Goal: Task Accomplishment & Management: Manage account settings

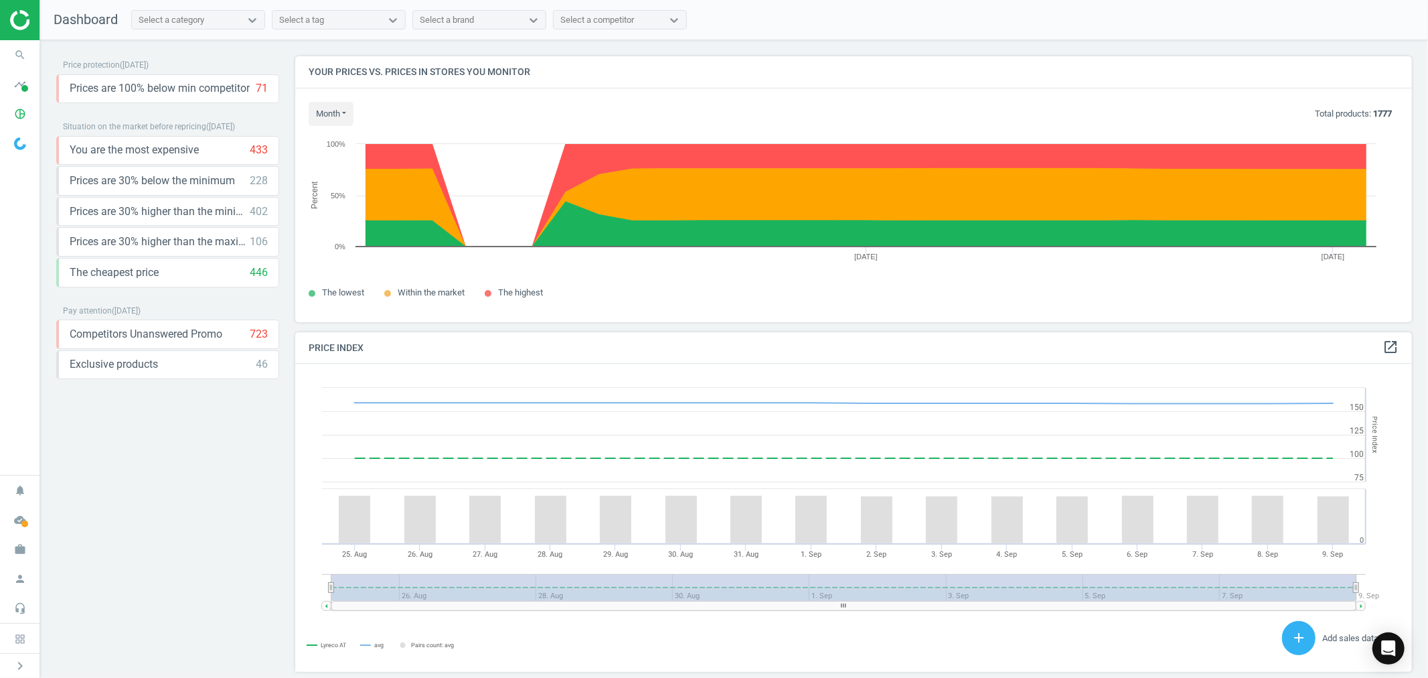
scroll to position [331, 1129]
click at [21, 548] on icon "work" at bounding box center [19, 548] width 25 height 25
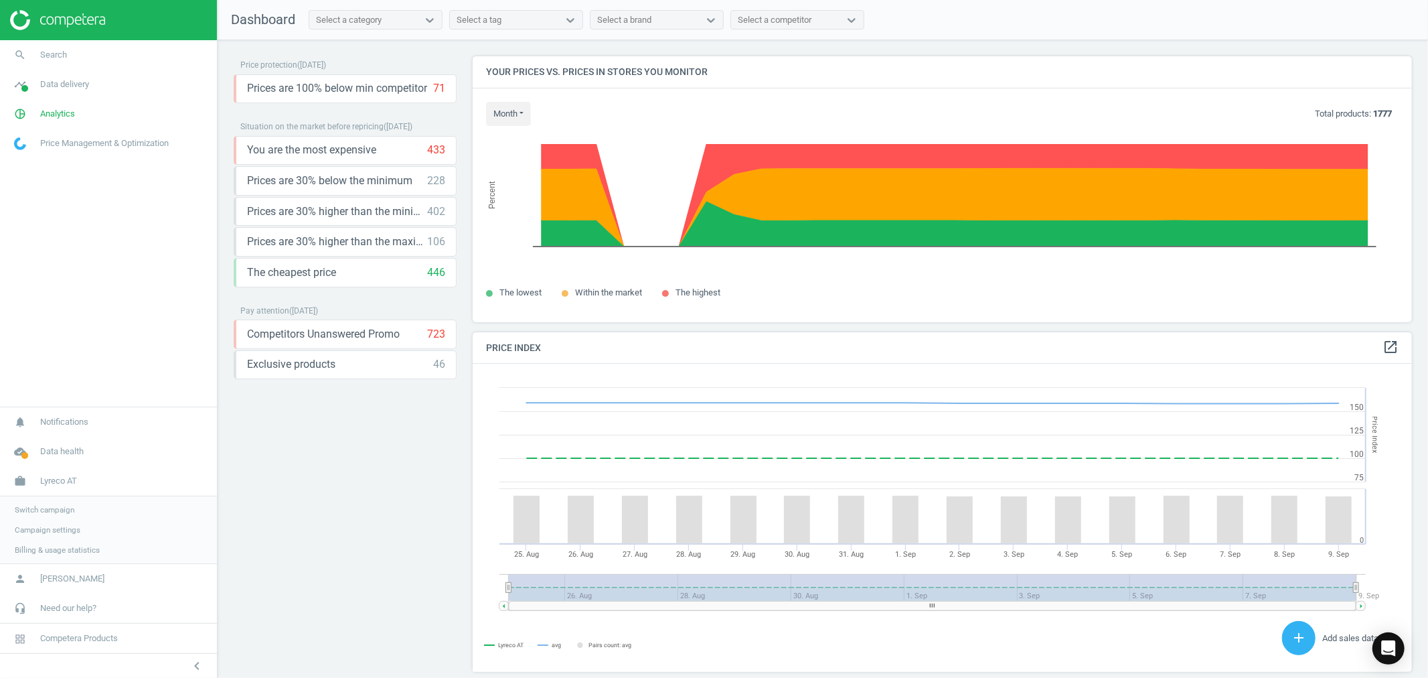
scroll to position [7, 7]
click at [48, 506] on span "Switch campaign" at bounding box center [45, 509] width 60 height 11
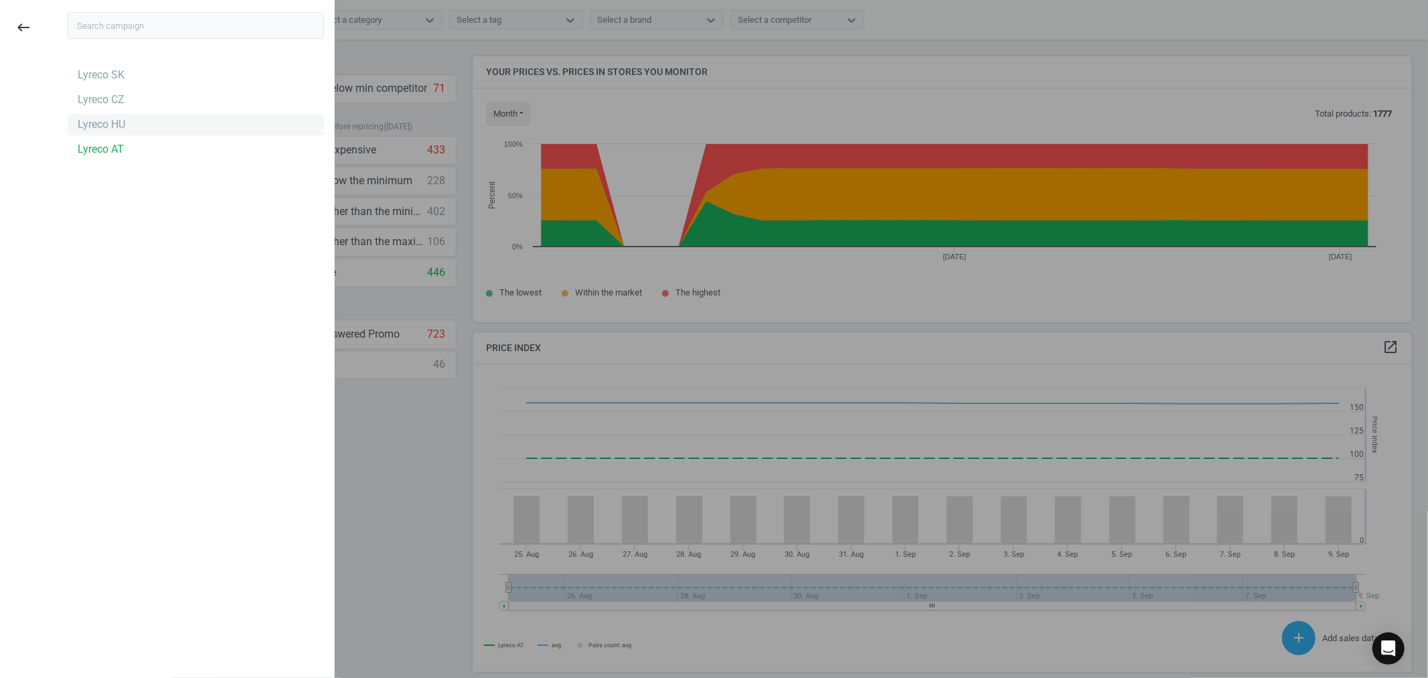
click at [122, 128] on div "Lyreco HU" at bounding box center [102, 124] width 48 height 15
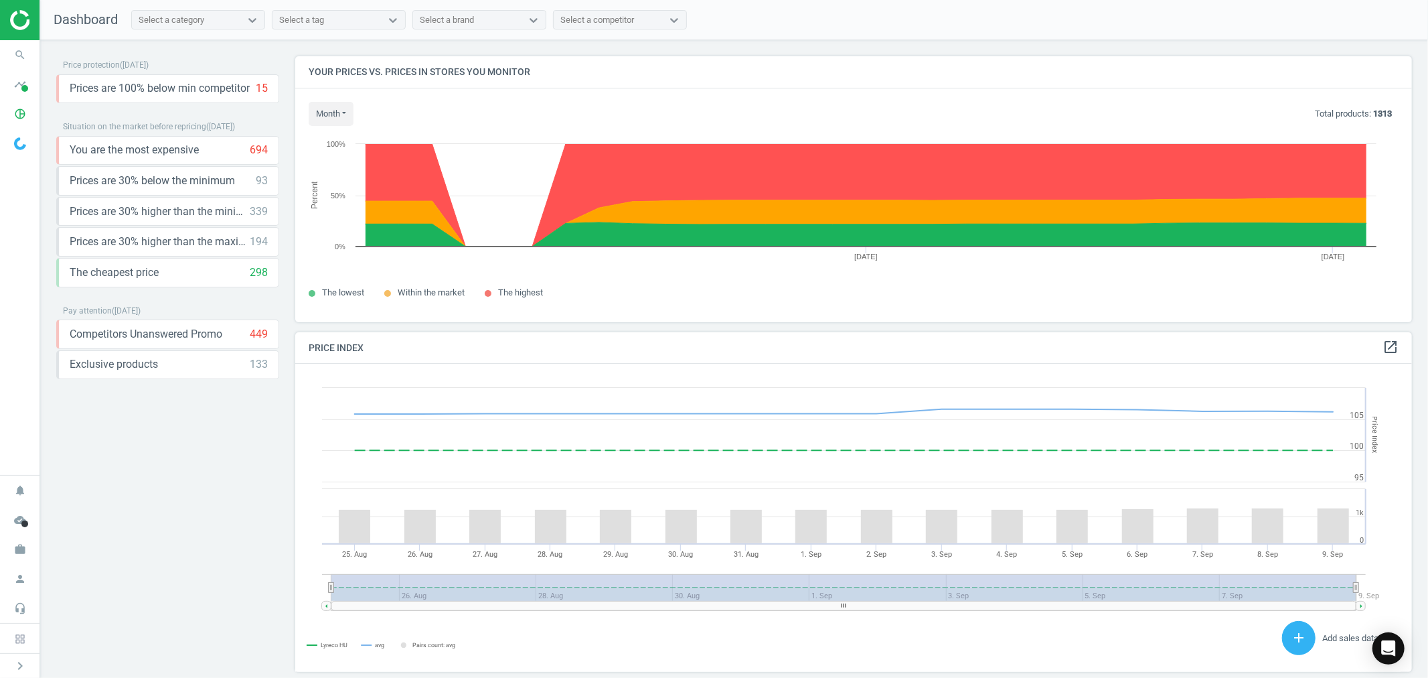
scroll to position [331, 1129]
